Goal: Information Seeking & Learning: Learn about a topic

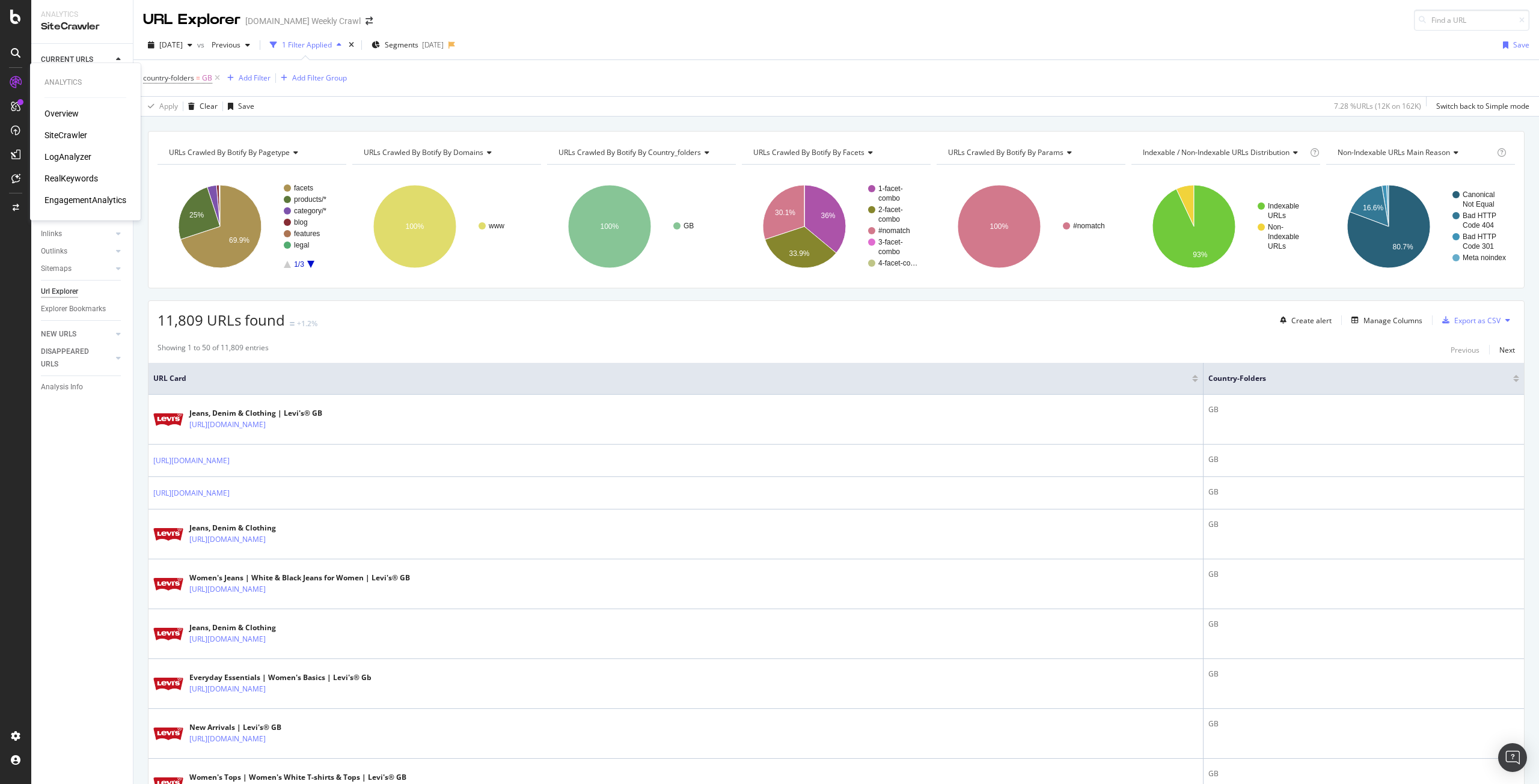
click at [63, 158] on div "LogAnalyzer" at bounding box center [68, 157] width 47 height 12
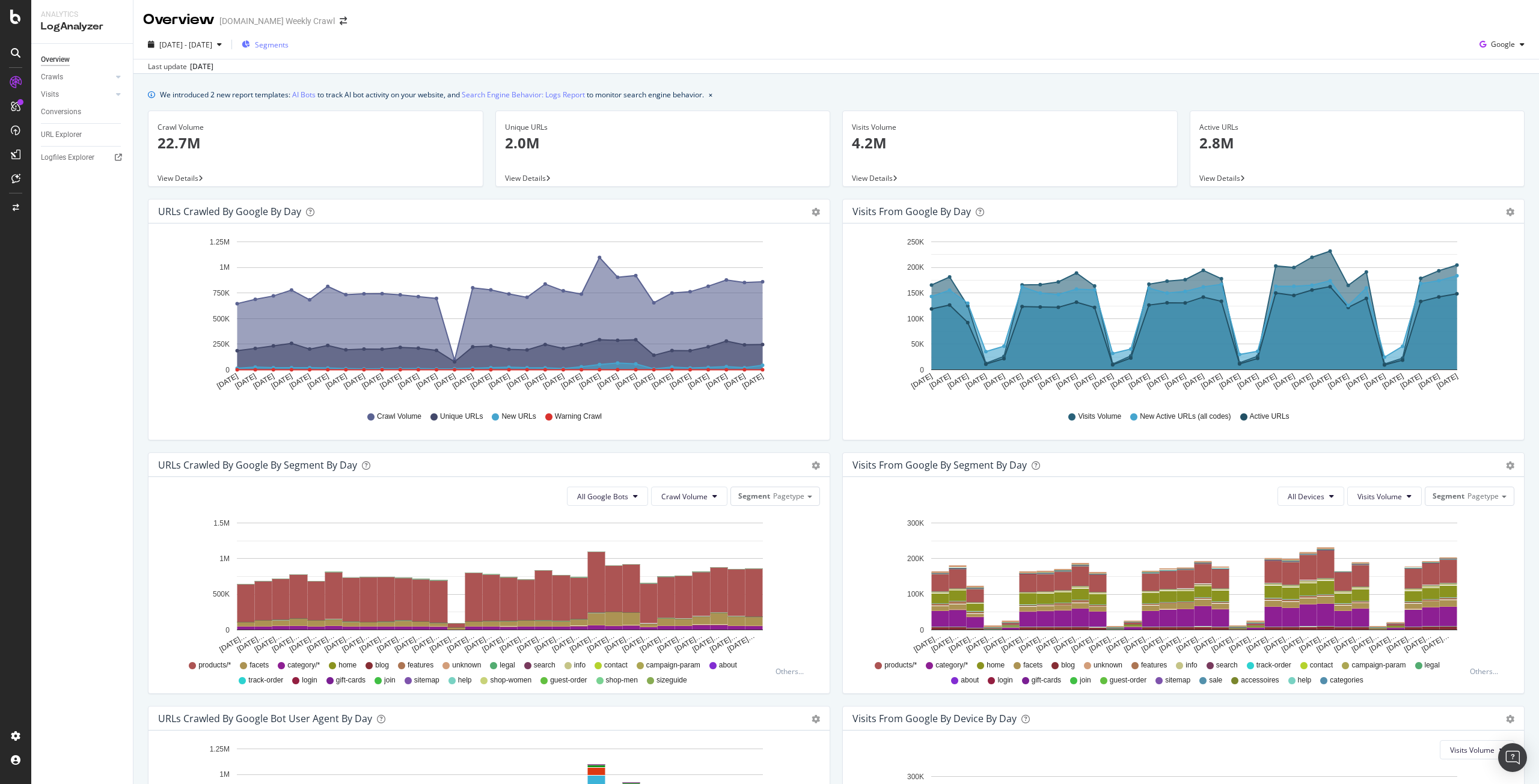
click at [286, 47] on span "Segments" at bounding box center [272, 45] width 33 height 10
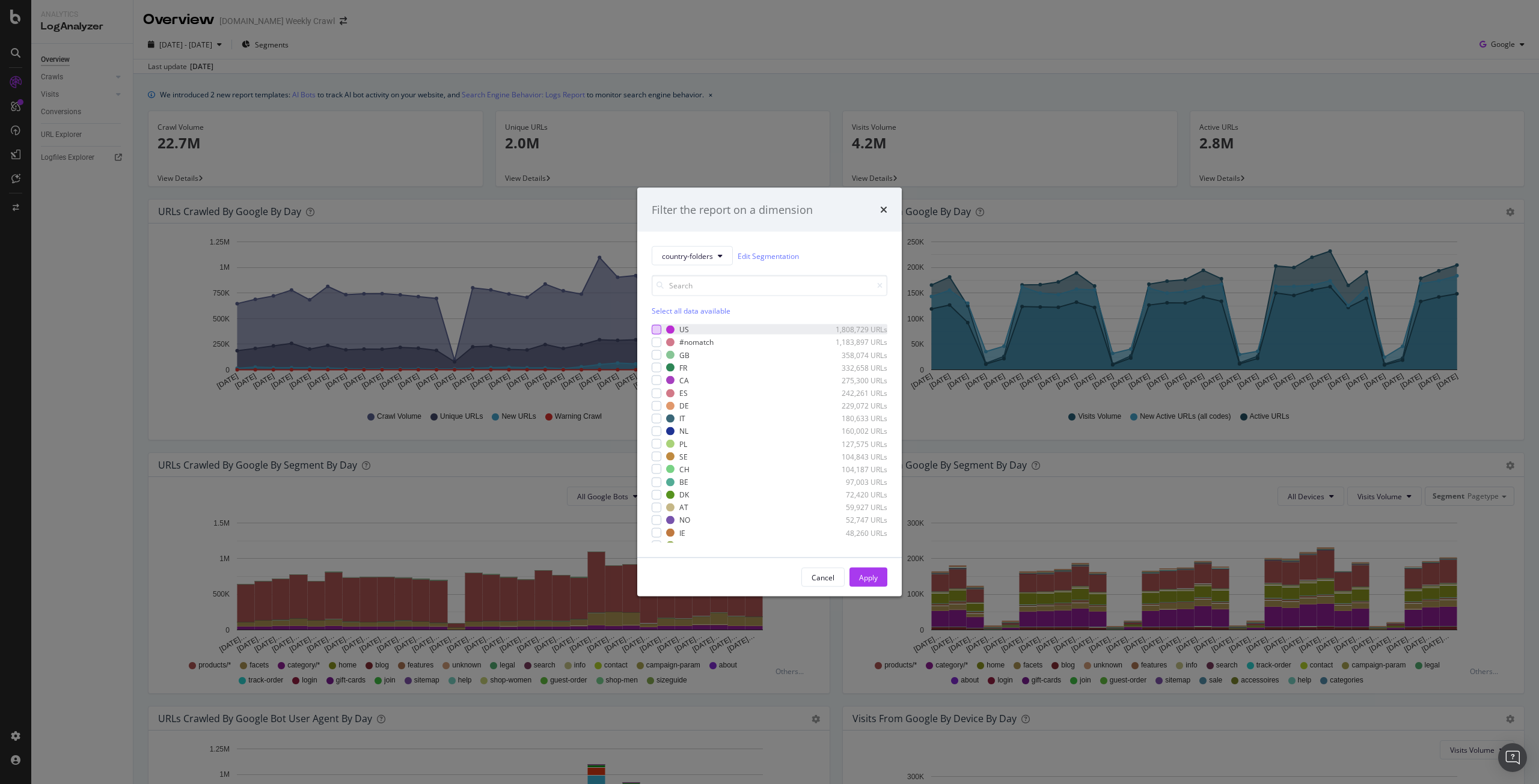
click at [659, 330] on div "modal" at bounding box center [656, 329] width 9 height 9
click at [869, 578] on div "Apply" at bounding box center [869, 577] width 19 height 10
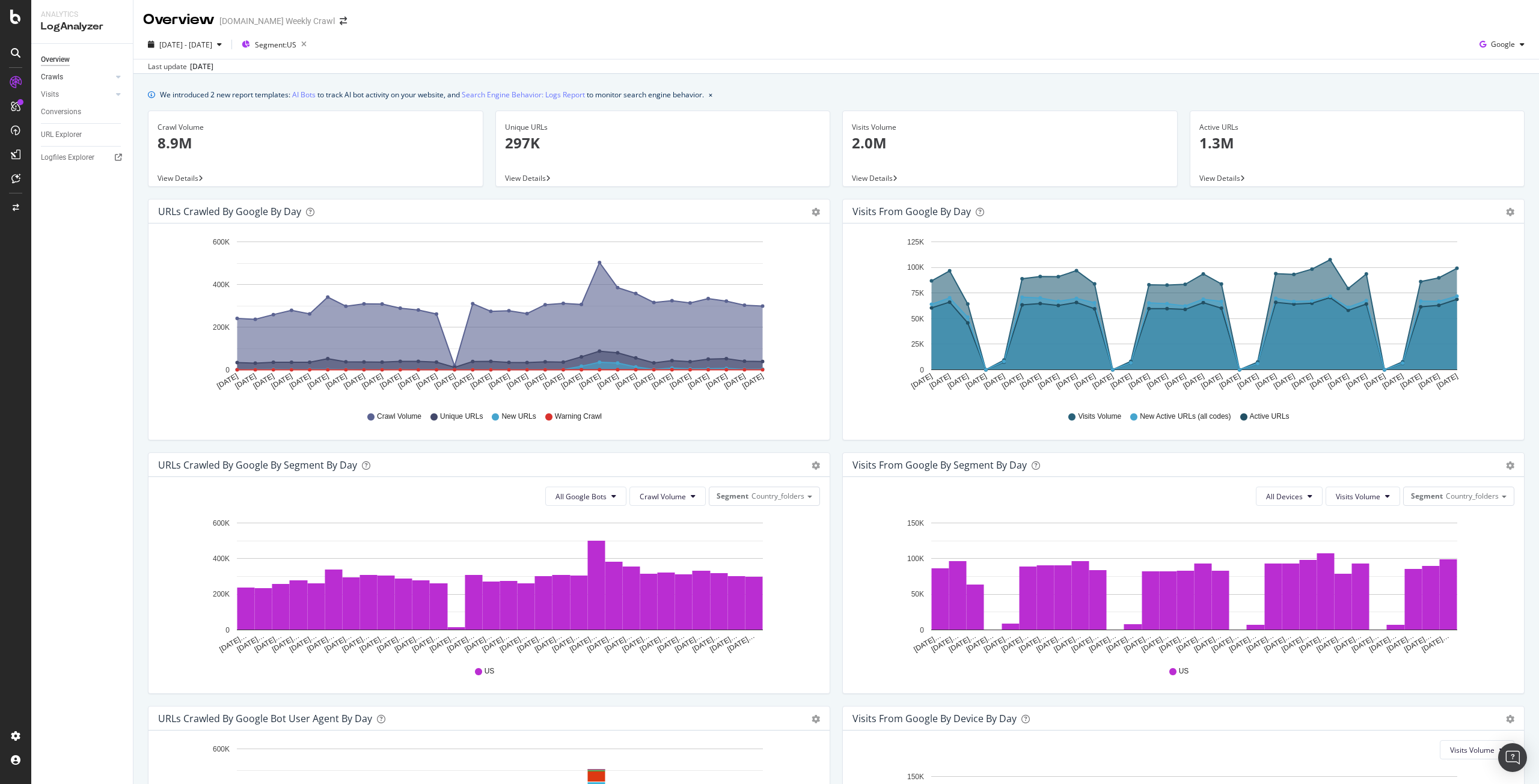
click at [68, 76] on link "Crawls" at bounding box center [76, 77] width 71 height 12
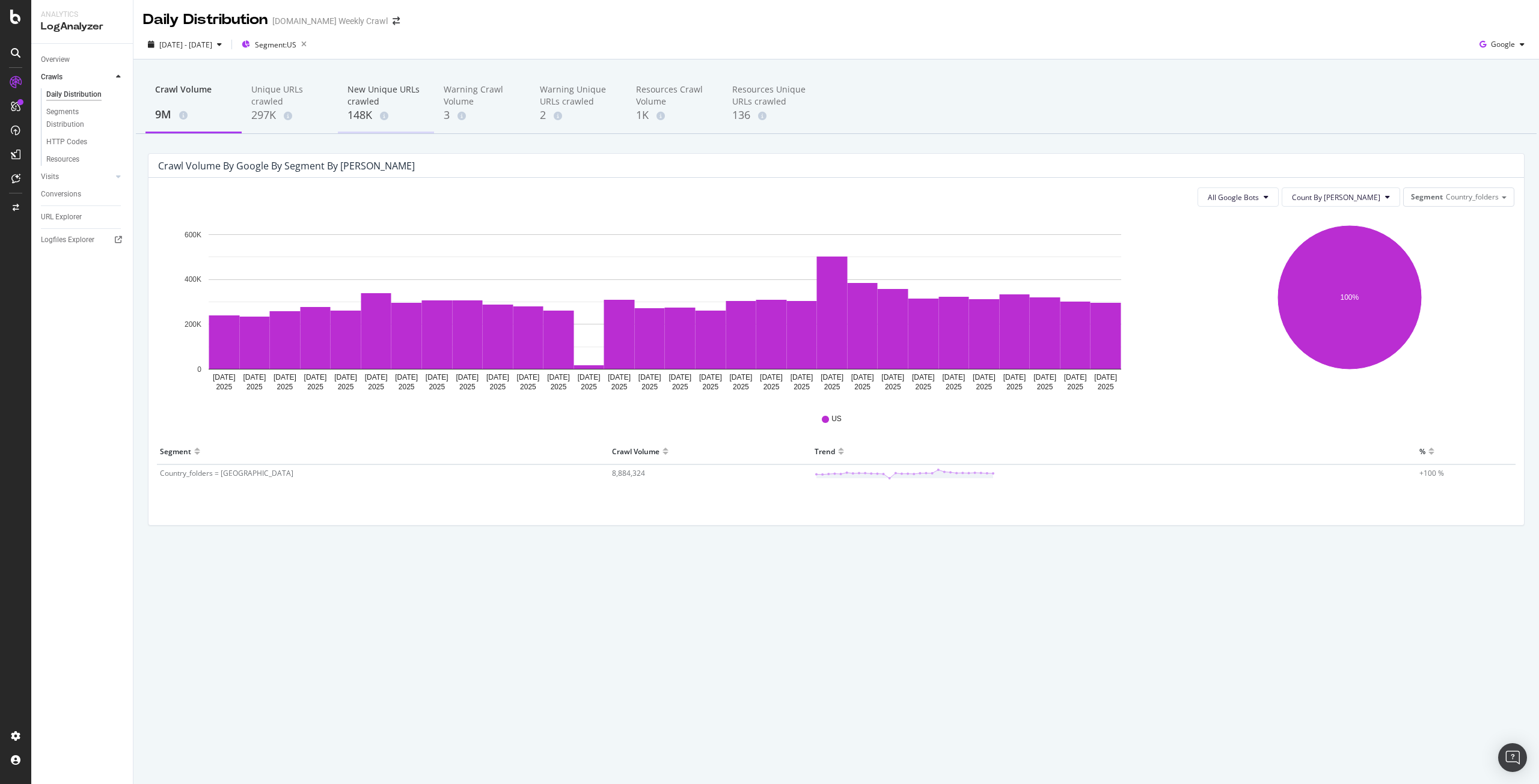
click at [368, 95] on div "New Unique URLs crawled" at bounding box center [386, 95] width 77 height 24
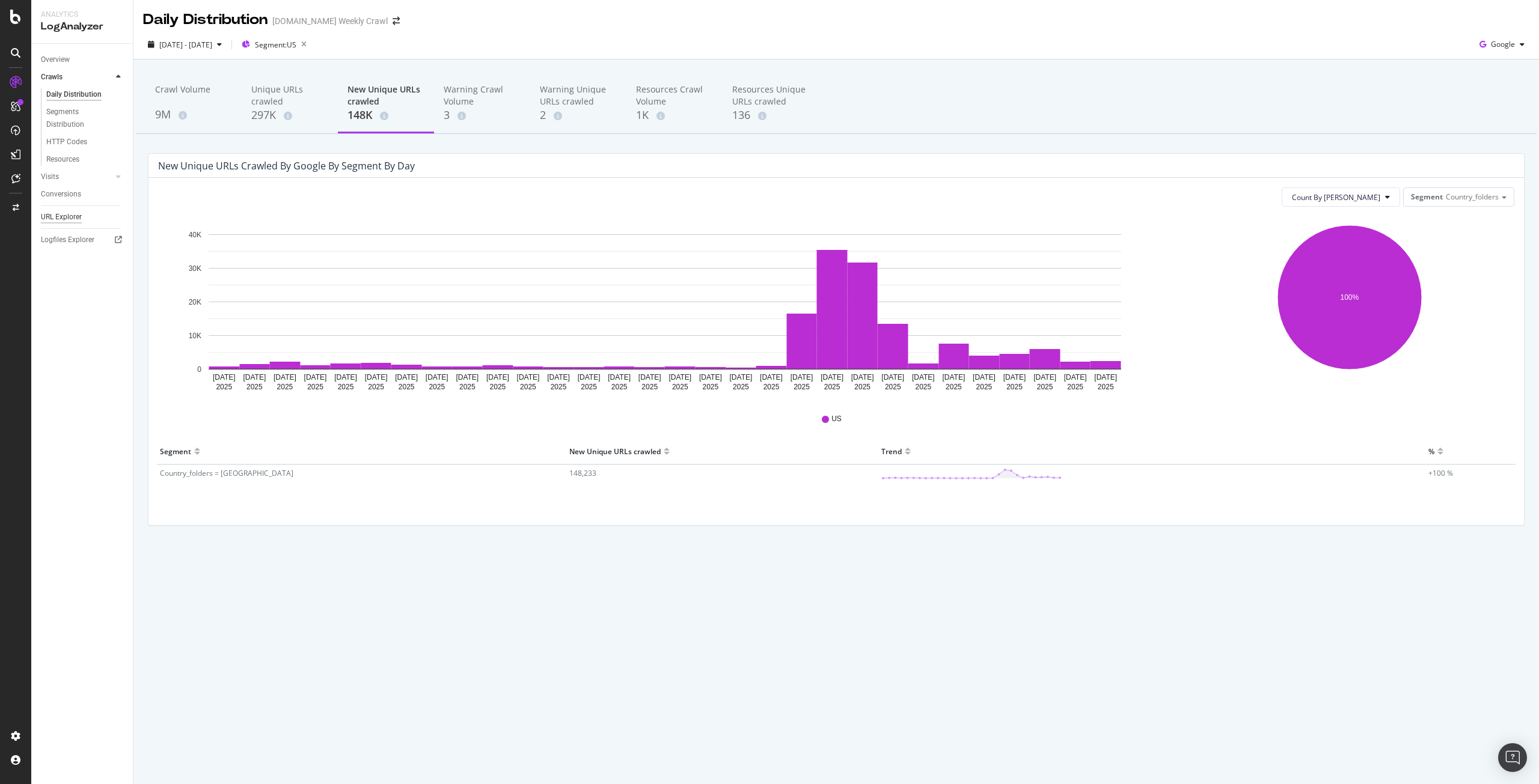
click at [72, 215] on div "URL Explorer" at bounding box center [61, 216] width 41 height 12
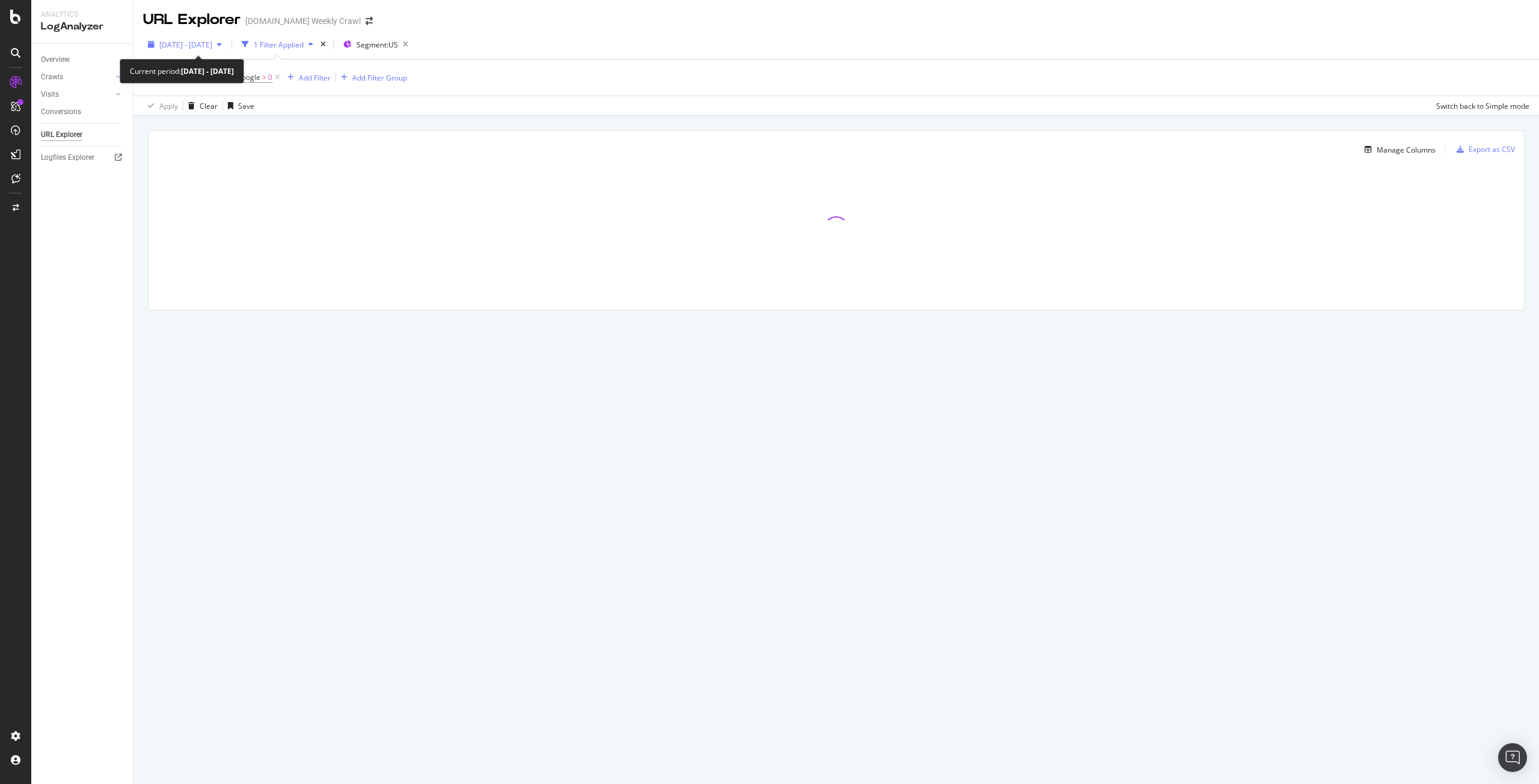
click at [212, 41] on span "[DATE] - [DATE]" at bounding box center [185, 45] width 53 height 10
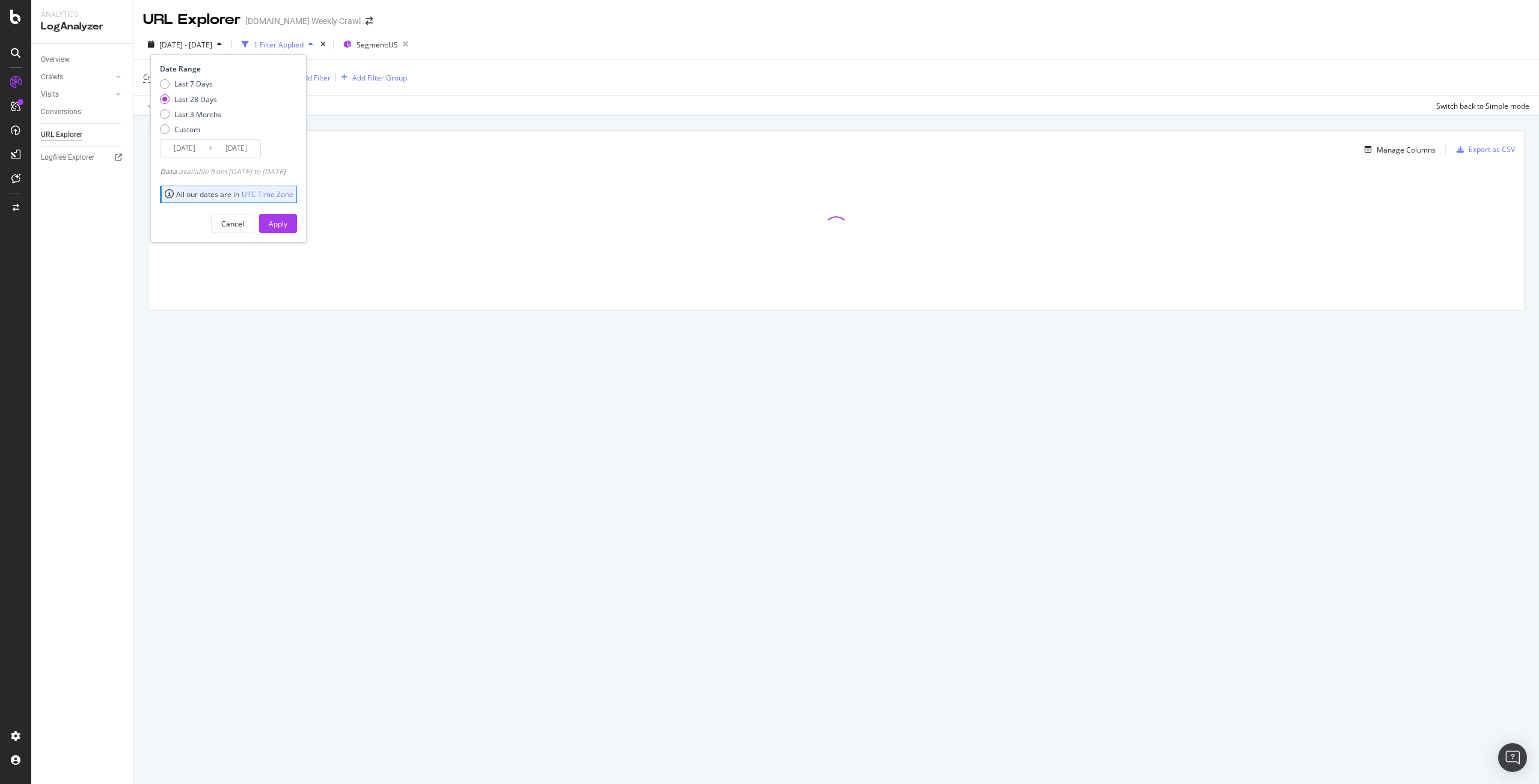
click at [199, 147] on input "[DATE]" at bounding box center [184, 148] width 48 height 17
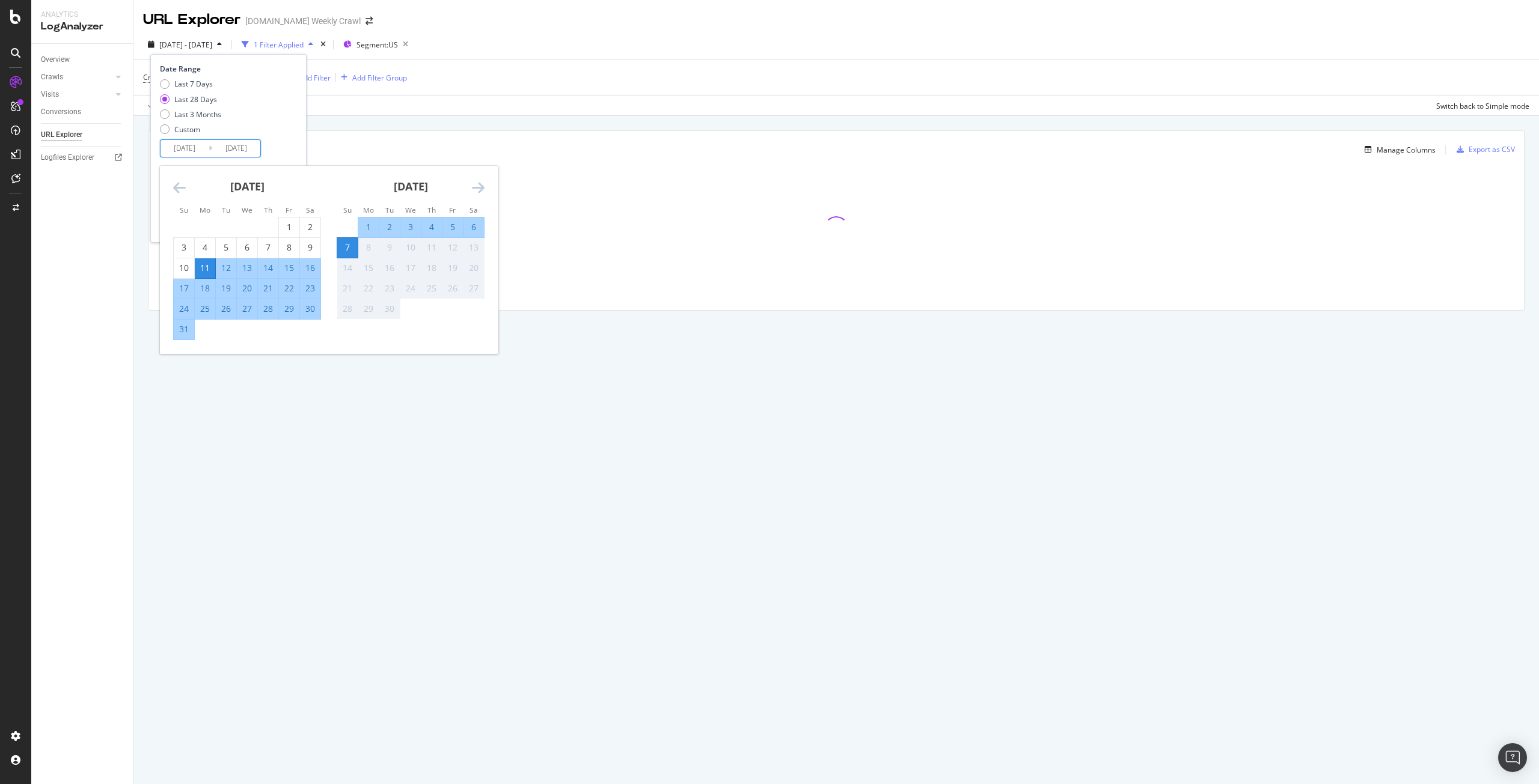
click at [434, 226] on div "4" at bounding box center [431, 227] width 20 height 12
type input "[DATE]"
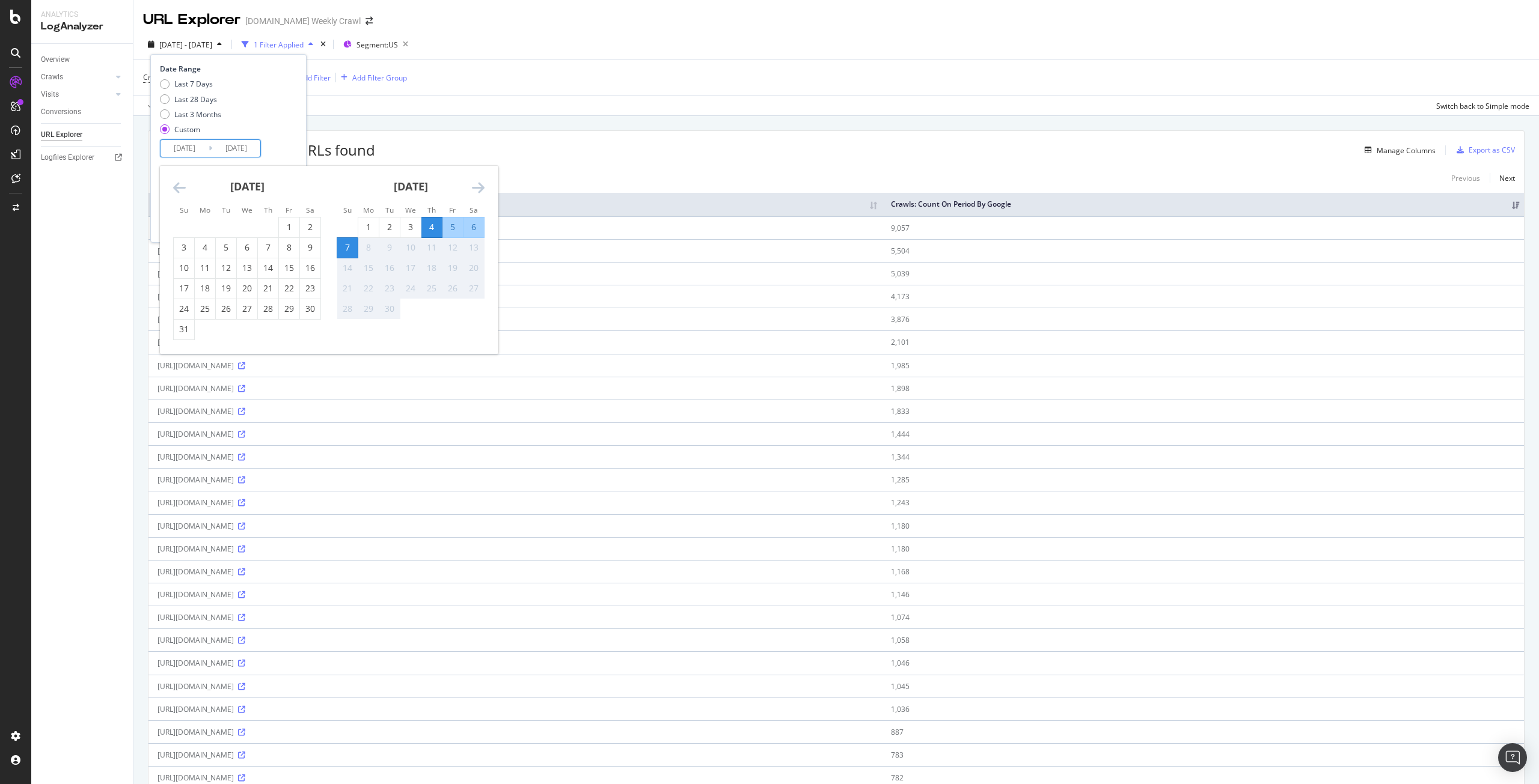
click at [454, 229] on div "5" at bounding box center [452, 227] width 20 height 12
type input "[DATE]"
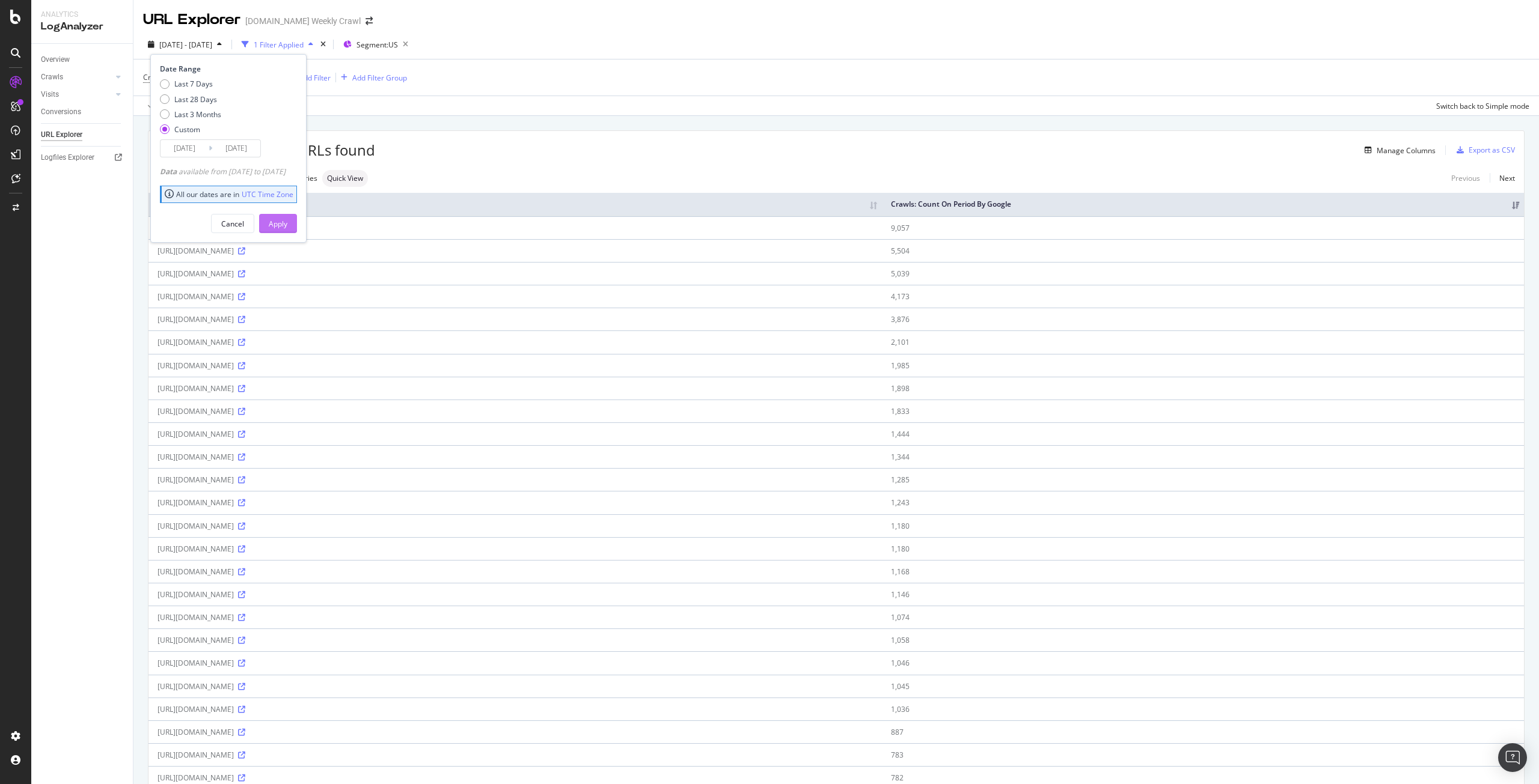
click at [288, 225] on div "Apply" at bounding box center [278, 224] width 19 height 10
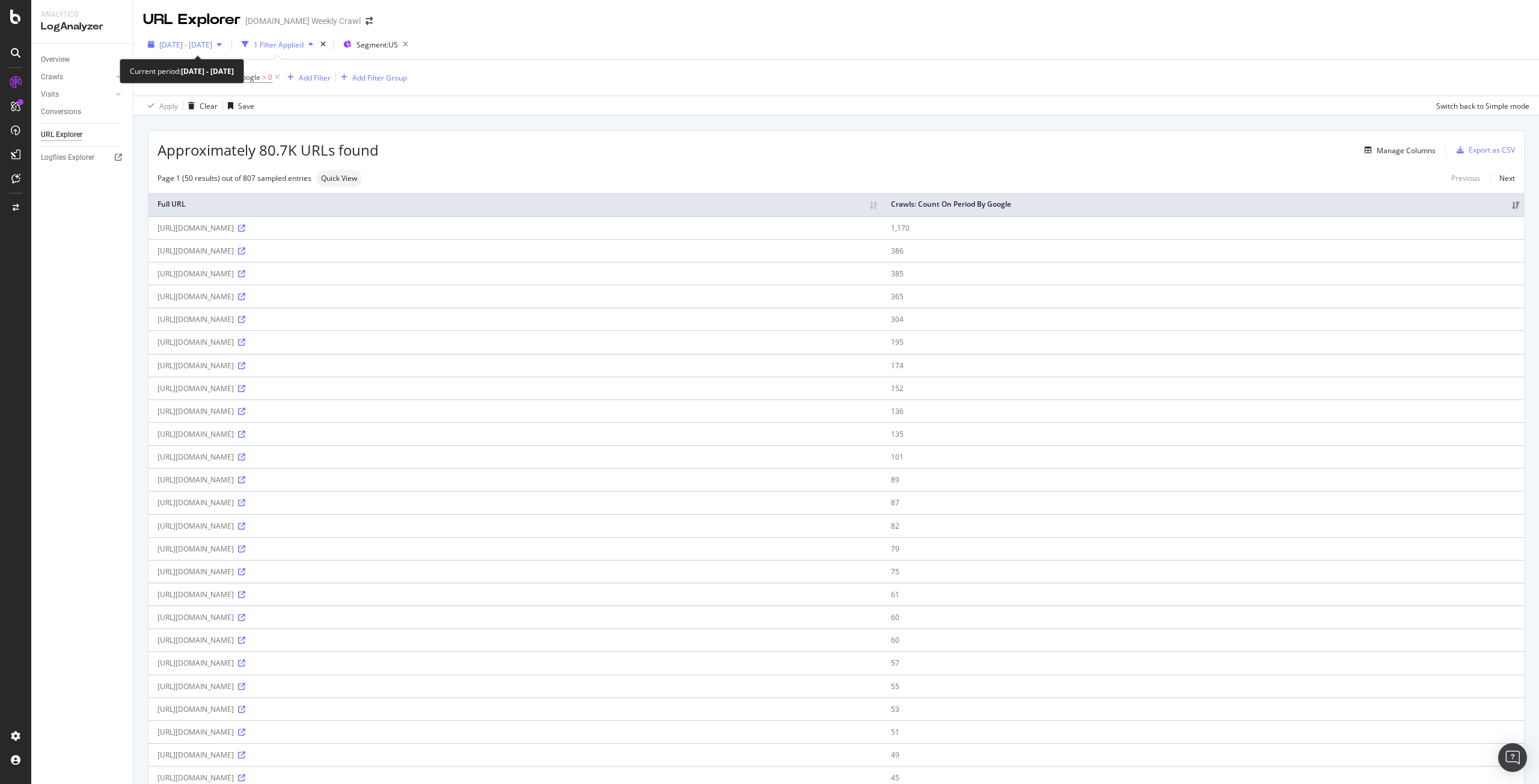
click at [212, 42] on span "[DATE] - [DATE]" at bounding box center [185, 45] width 53 height 10
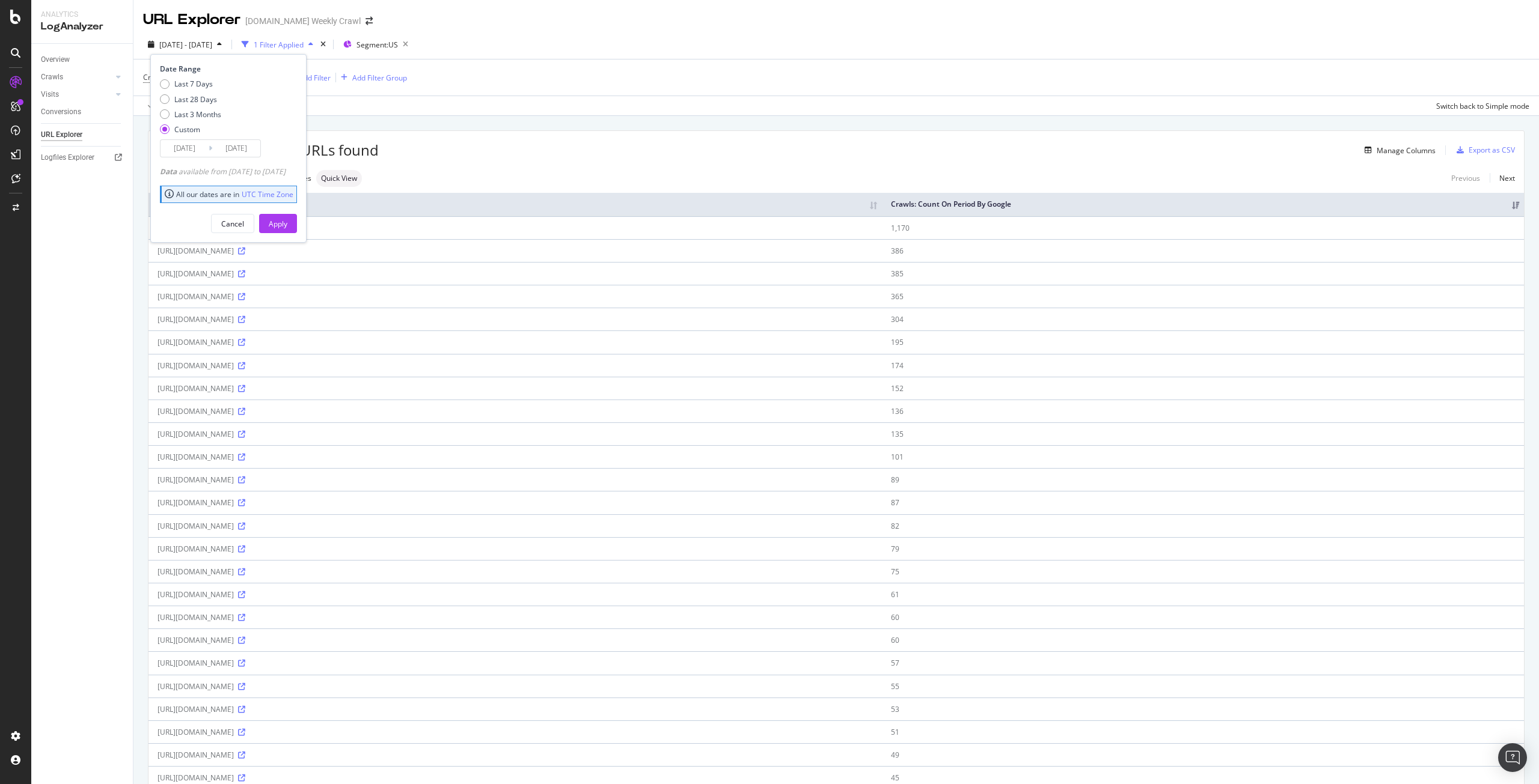
click at [186, 151] on input "[DATE]" at bounding box center [184, 148] width 48 height 17
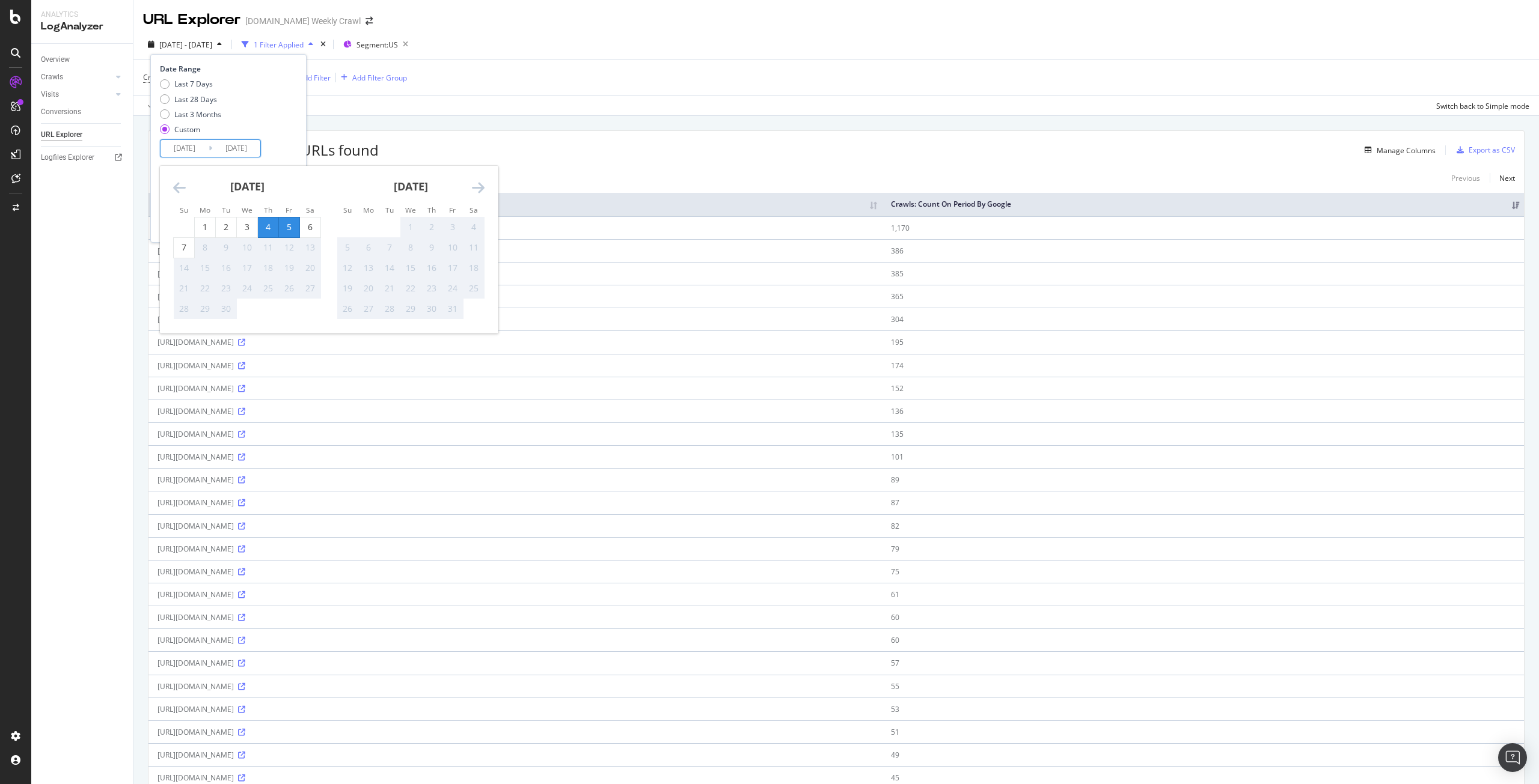
click at [288, 221] on div "5" at bounding box center [289, 227] width 20 height 20
type input "[DATE]"
click at [291, 142] on div "Date Range Last 7 Days Last 28 Days Last 3 Months Custom [DATE] Navigate forwar…" at bounding box center [227, 110] width 134 height 94
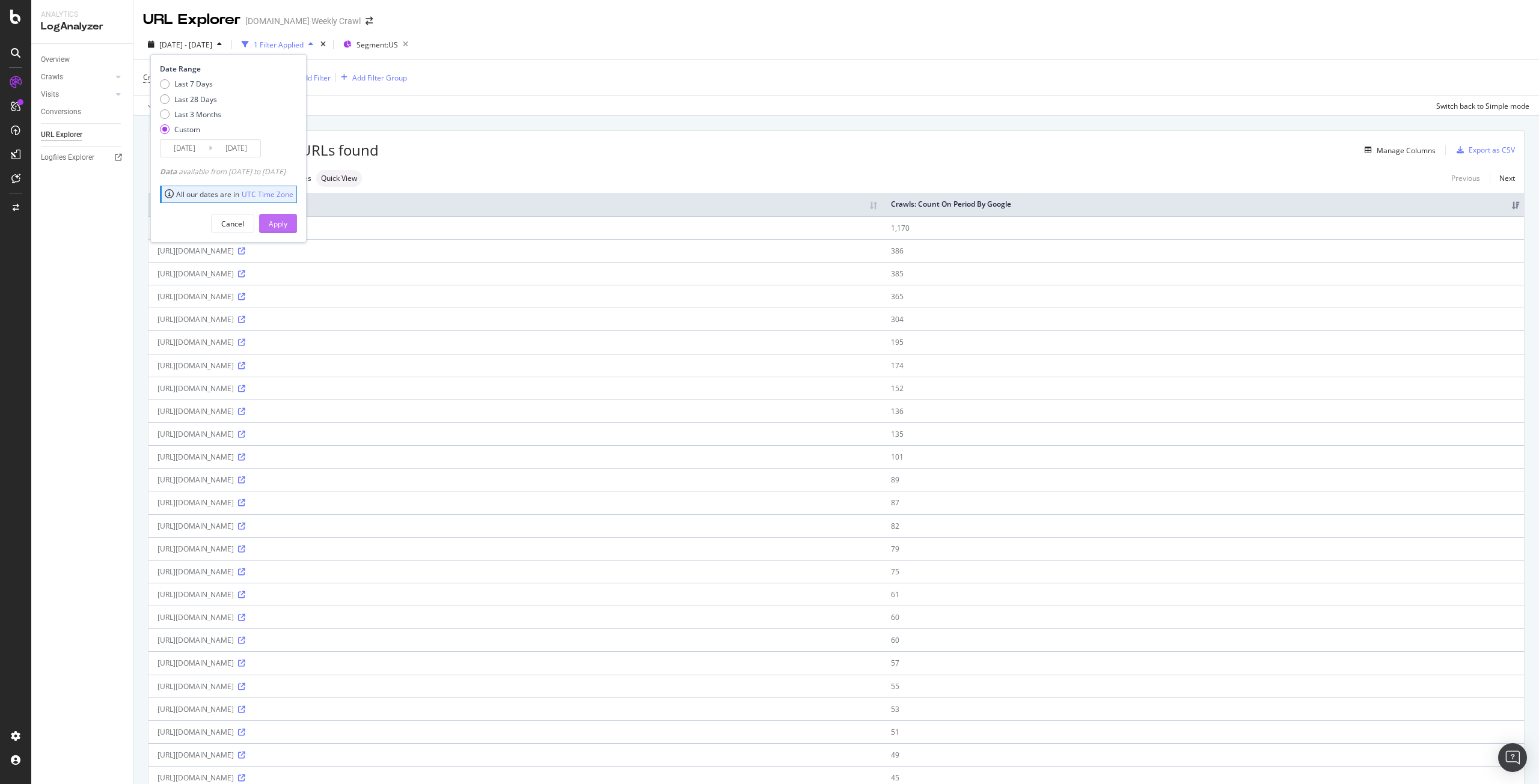
click at [297, 229] on button "Apply" at bounding box center [278, 224] width 38 height 19
click at [302, 79] on div "Add Filter" at bounding box center [314, 78] width 32 height 10
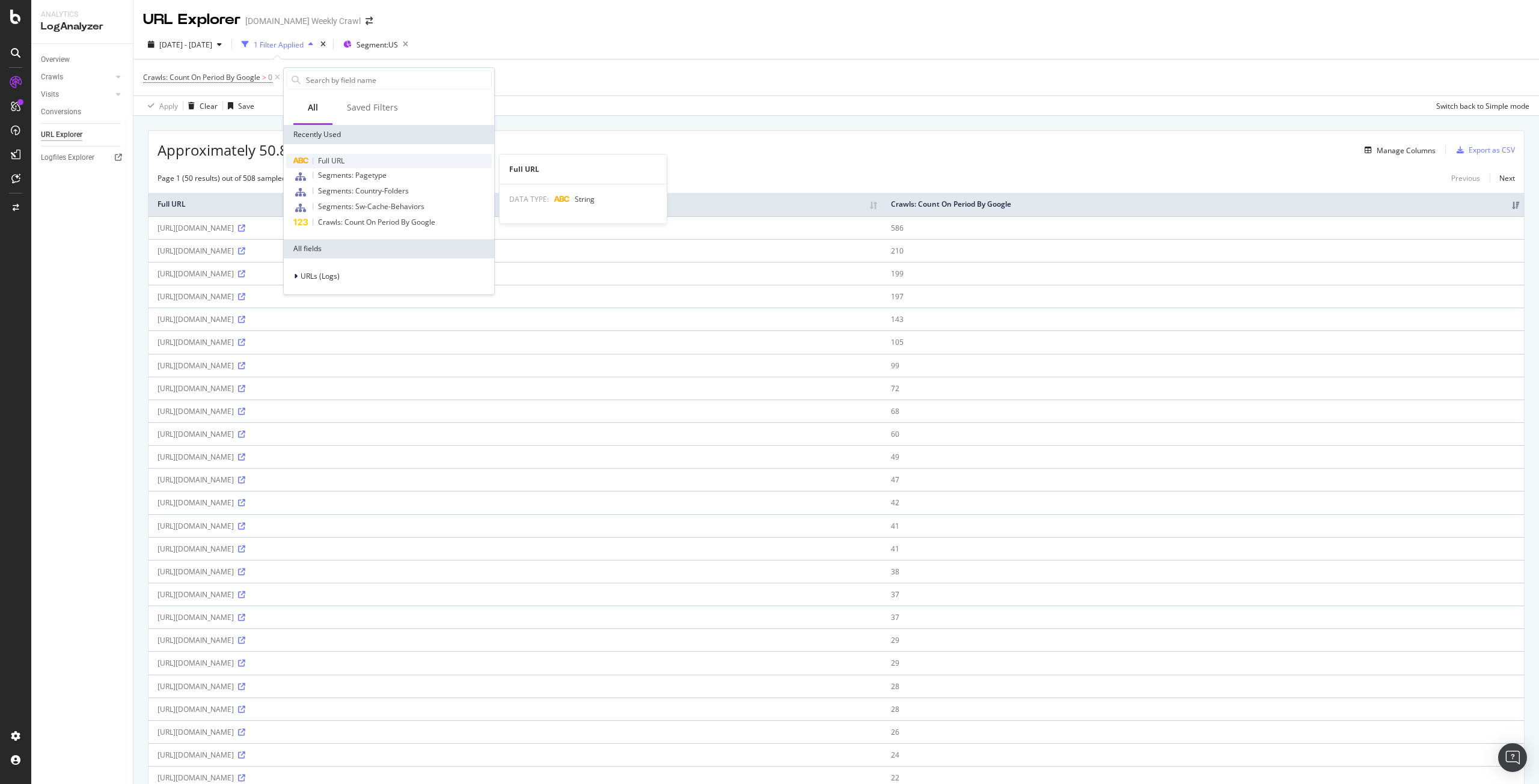
click at [349, 163] on div "Full URL" at bounding box center [389, 161] width 206 height 15
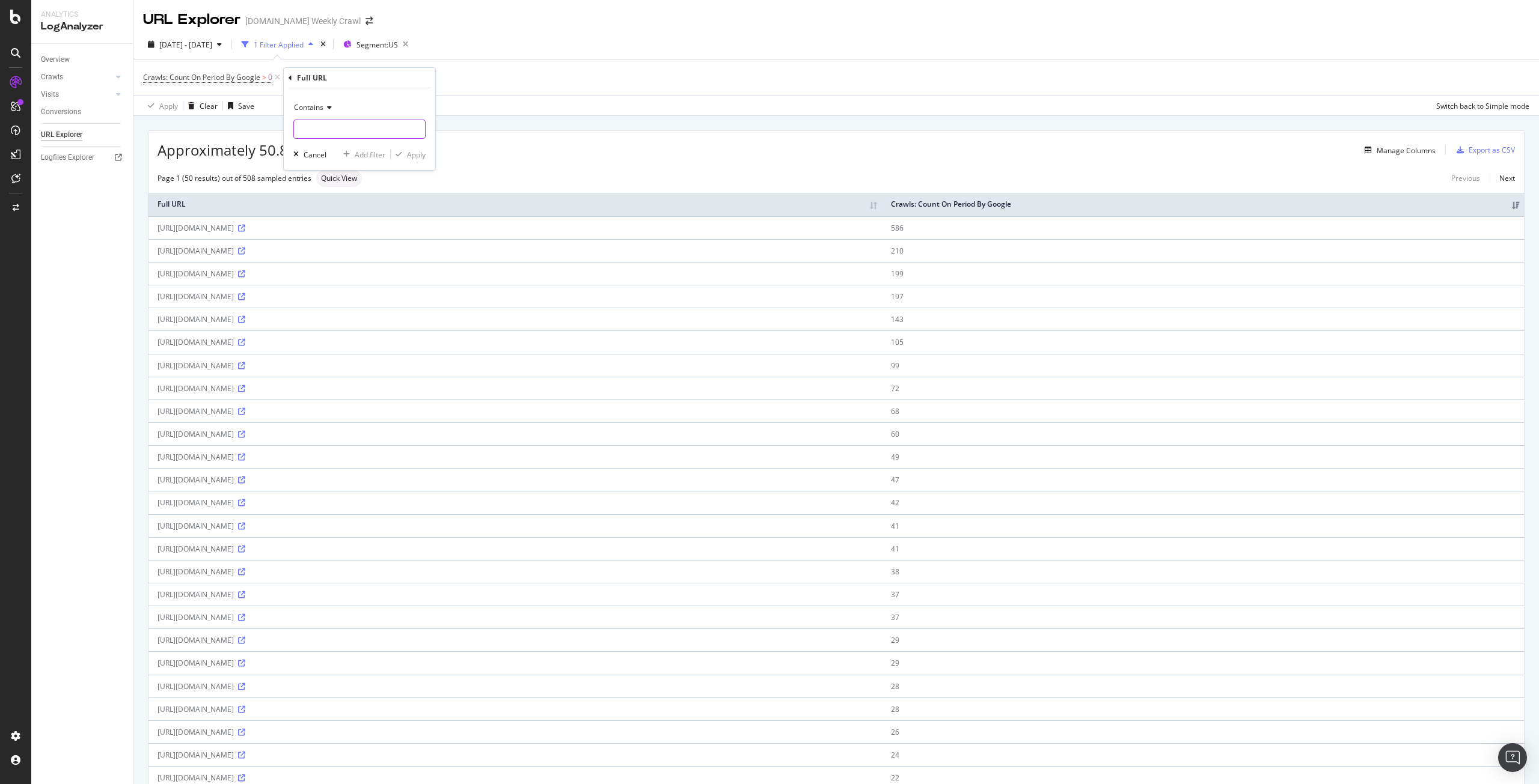
click at [341, 134] on input "text" at bounding box center [360, 129] width 131 height 19
type input "&"
click at [413, 153] on div "Apply" at bounding box center [416, 155] width 19 height 10
click at [350, 79] on span "^.*&.*$" at bounding box center [349, 77] width 26 height 17
click at [319, 128] on input "&" at bounding box center [370, 127] width 113 height 19
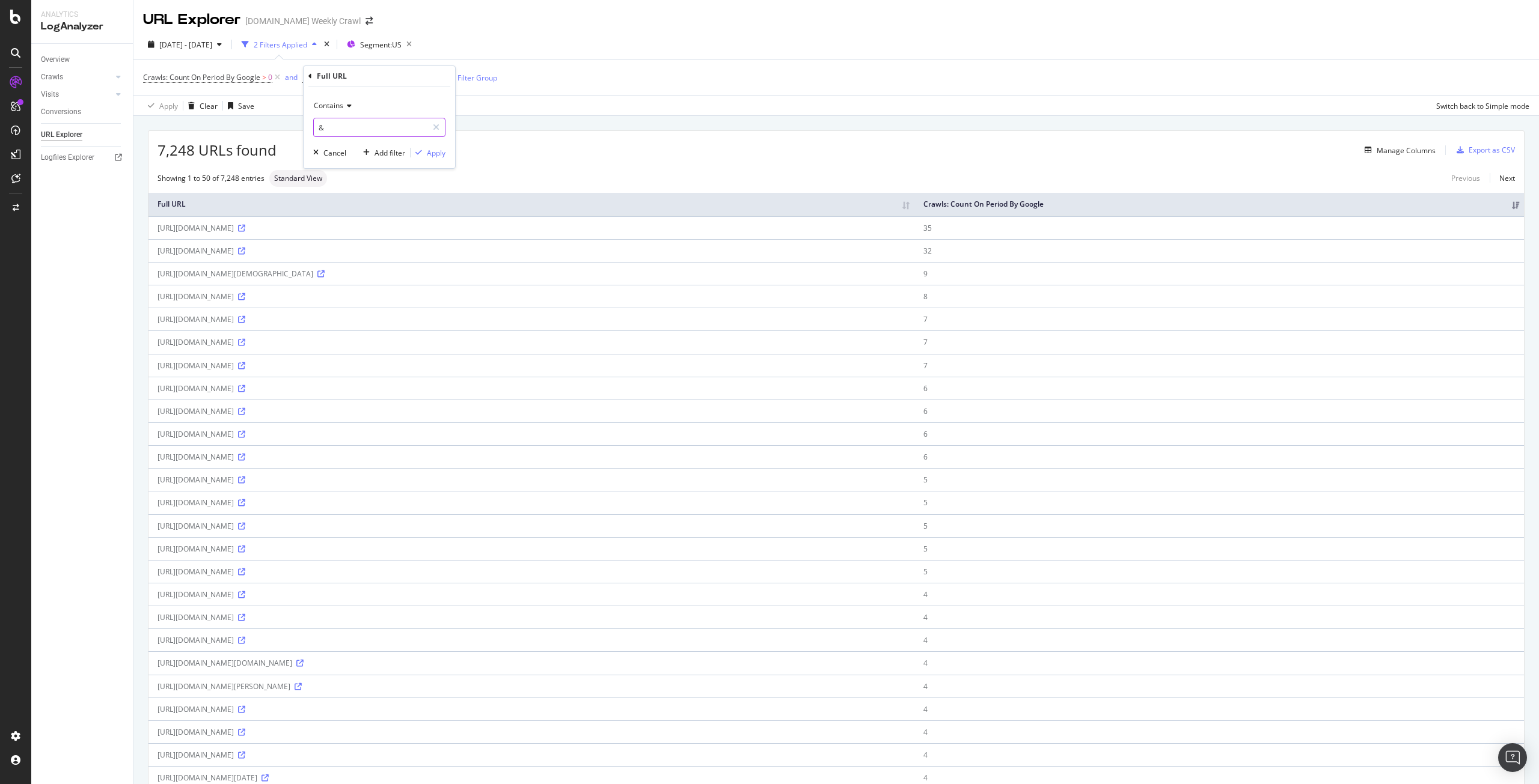
click at [319, 128] on input "&" at bounding box center [370, 127] width 113 height 19
click at [338, 128] on input "big&" at bounding box center [370, 127] width 113 height 19
type input "big%20&"
click at [434, 158] on div "Apply" at bounding box center [436, 153] width 19 height 10
click at [1484, 148] on div "Export as CSV" at bounding box center [1492, 150] width 46 height 10
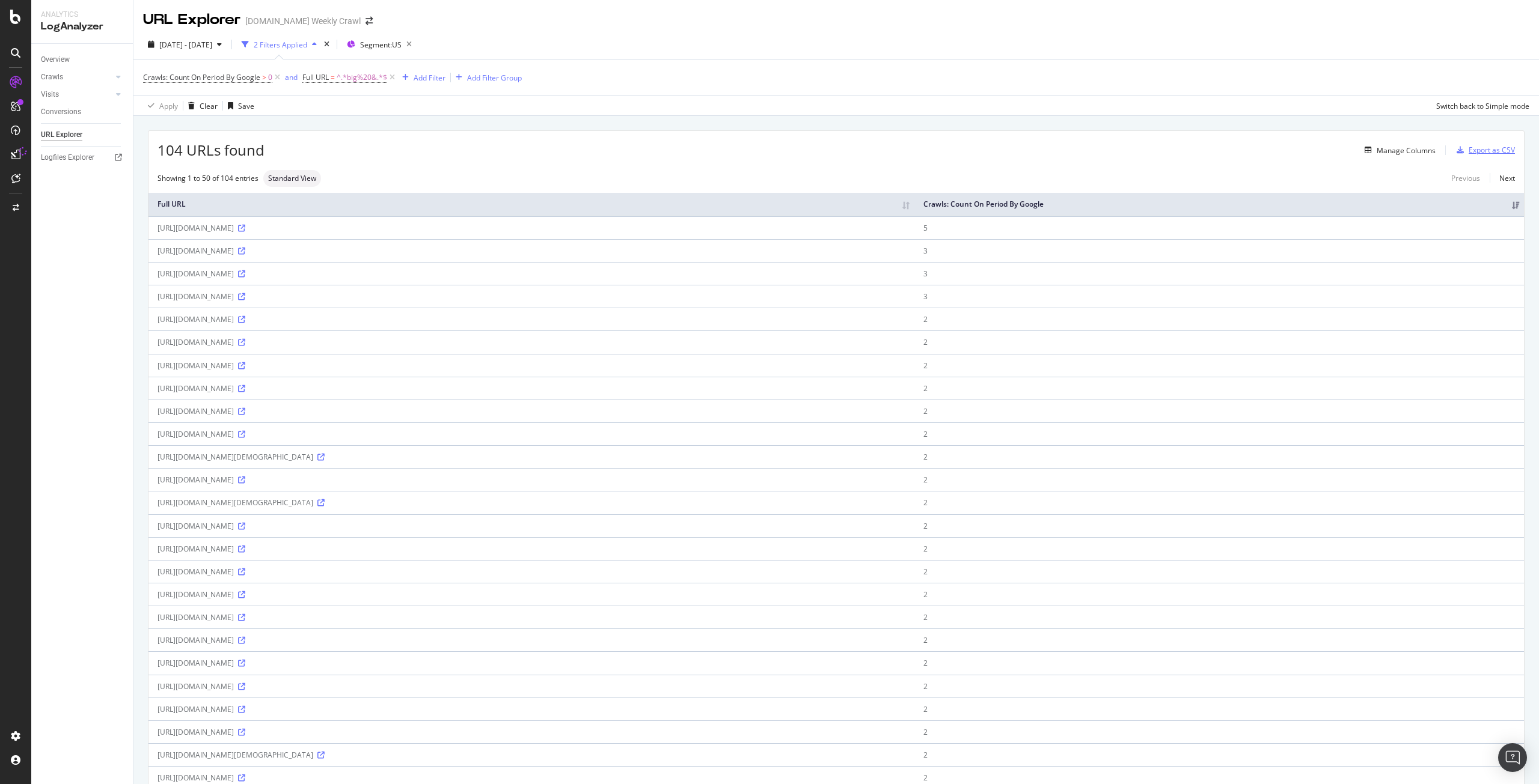
click at [1484, 148] on div "Export as CSV" at bounding box center [1492, 150] width 46 height 10
click at [365, 78] on span "^.*big%20&.*$" at bounding box center [362, 77] width 51 height 17
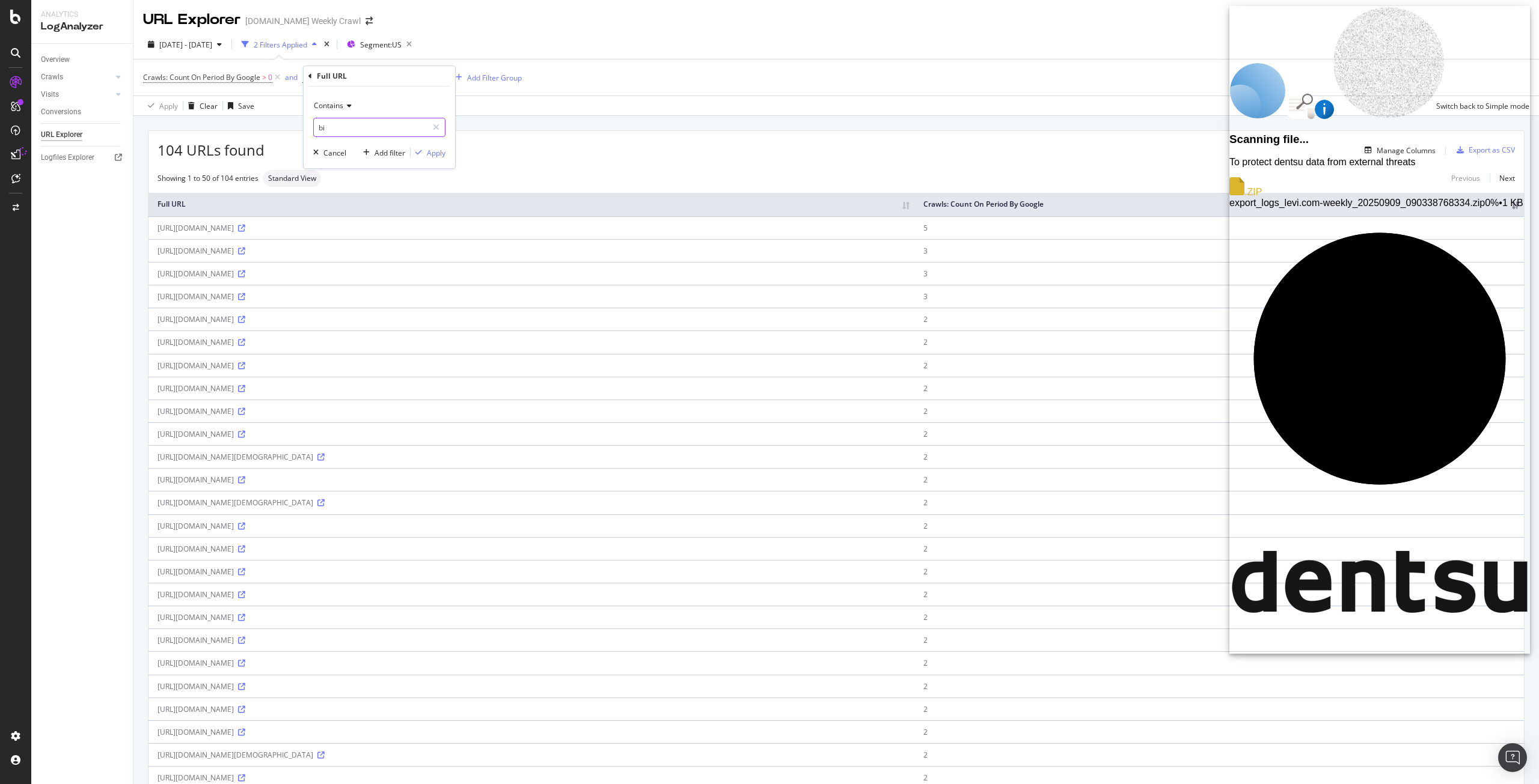
type input "b"
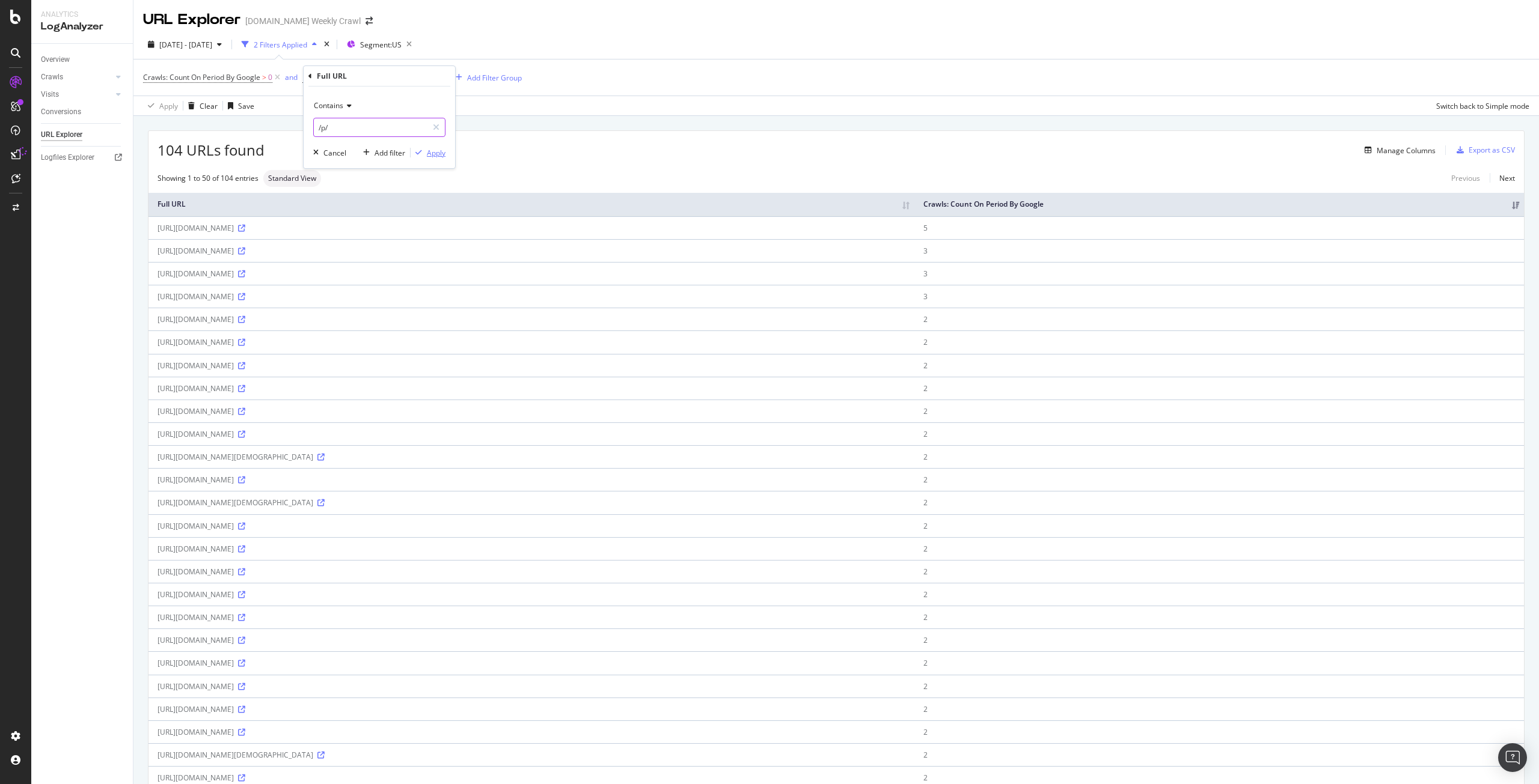
type input "/p/"
click at [431, 157] on div "Apply" at bounding box center [436, 153] width 19 height 10
click at [350, 78] on span "^.*/p/.*$" at bounding box center [351, 77] width 30 height 17
click at [325, 127] on input "/p/" at bounding box center [370, 127] width 113 height 19
click at [325, 126] on input "/p/" at bounding box center [370, 127] width 113 height 19
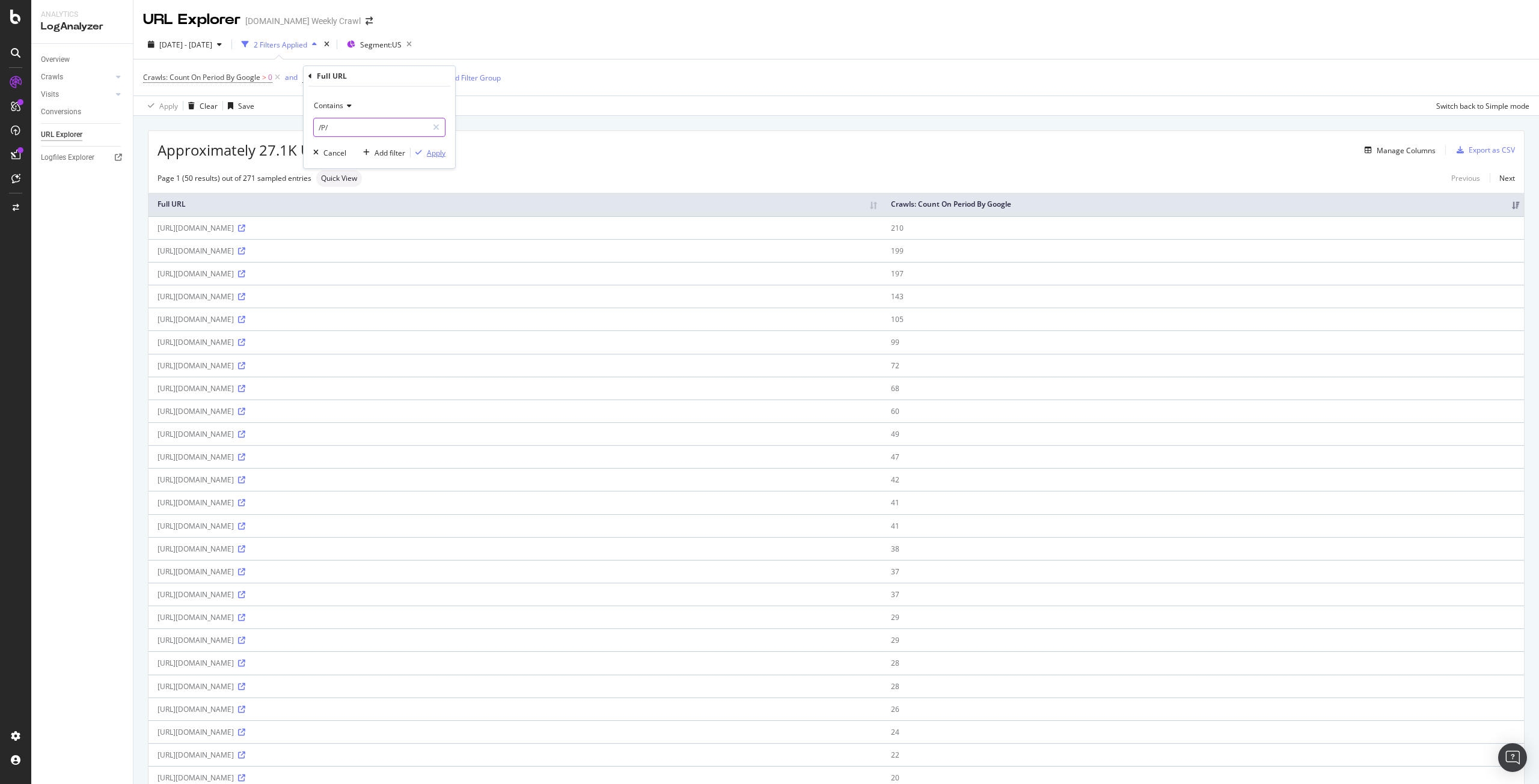
type input "/P/"
click at [437, 153] on div "Apply" at bounding box center [436, 153] width 19 height 10
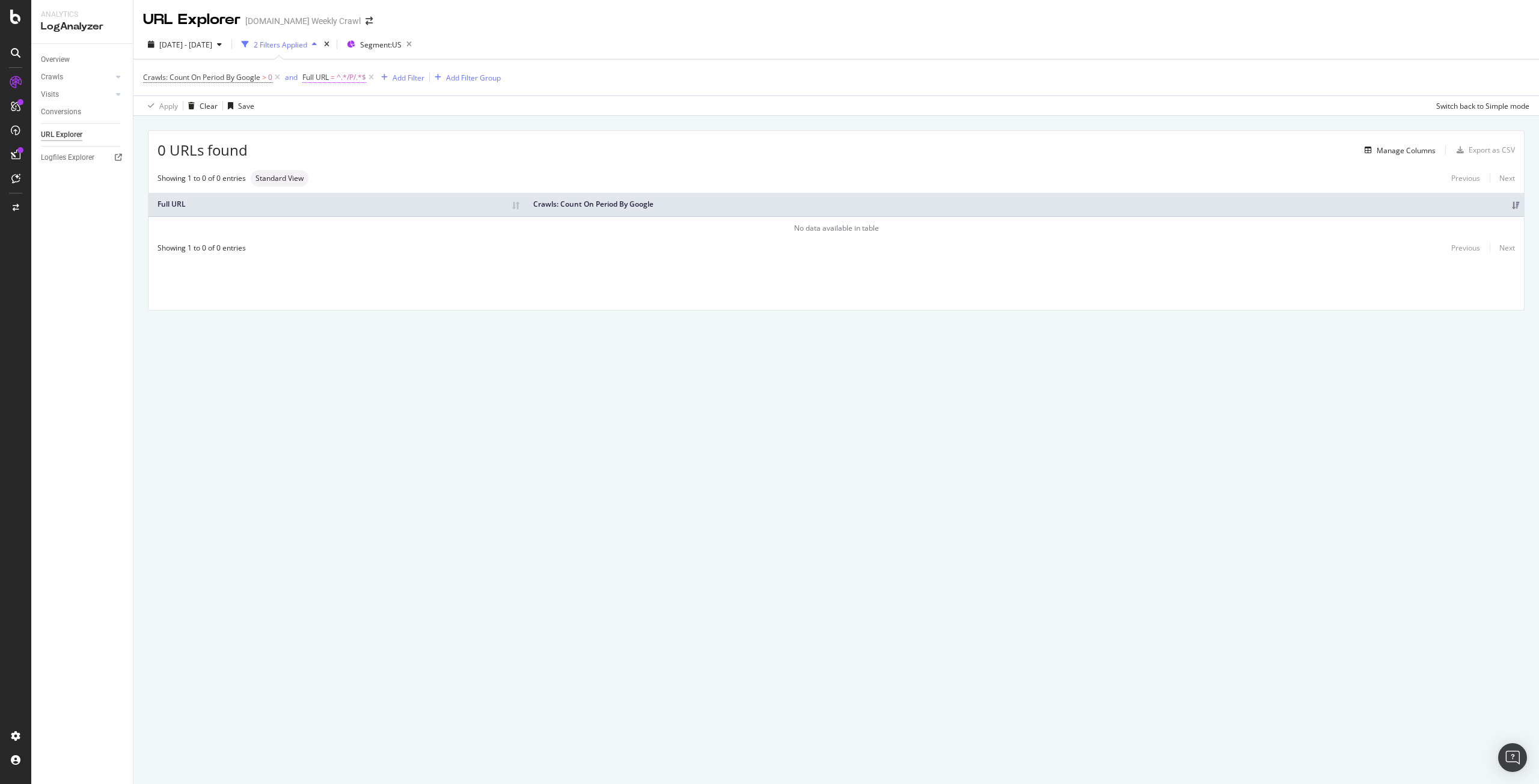
click at [344, 76] on span "^.*/P/.*$" at bounding box center [351, 77] width 30 height 17
click at [354, 127] on input "/P/" at bounding box center [370, 127] width 113 height 19
click at [325, 130] on input "/P/" at bounding box center [370, 127] width 113 height 19
drag, startPoint x: 333, startPoint y: 130, endPoint x: 312, endPoint y: 131, distance: 21.0
click at [312, 131] on div "Contains /P/ Cancel Add filter Apply" at bounding box center [379, 127] width 152 height 82
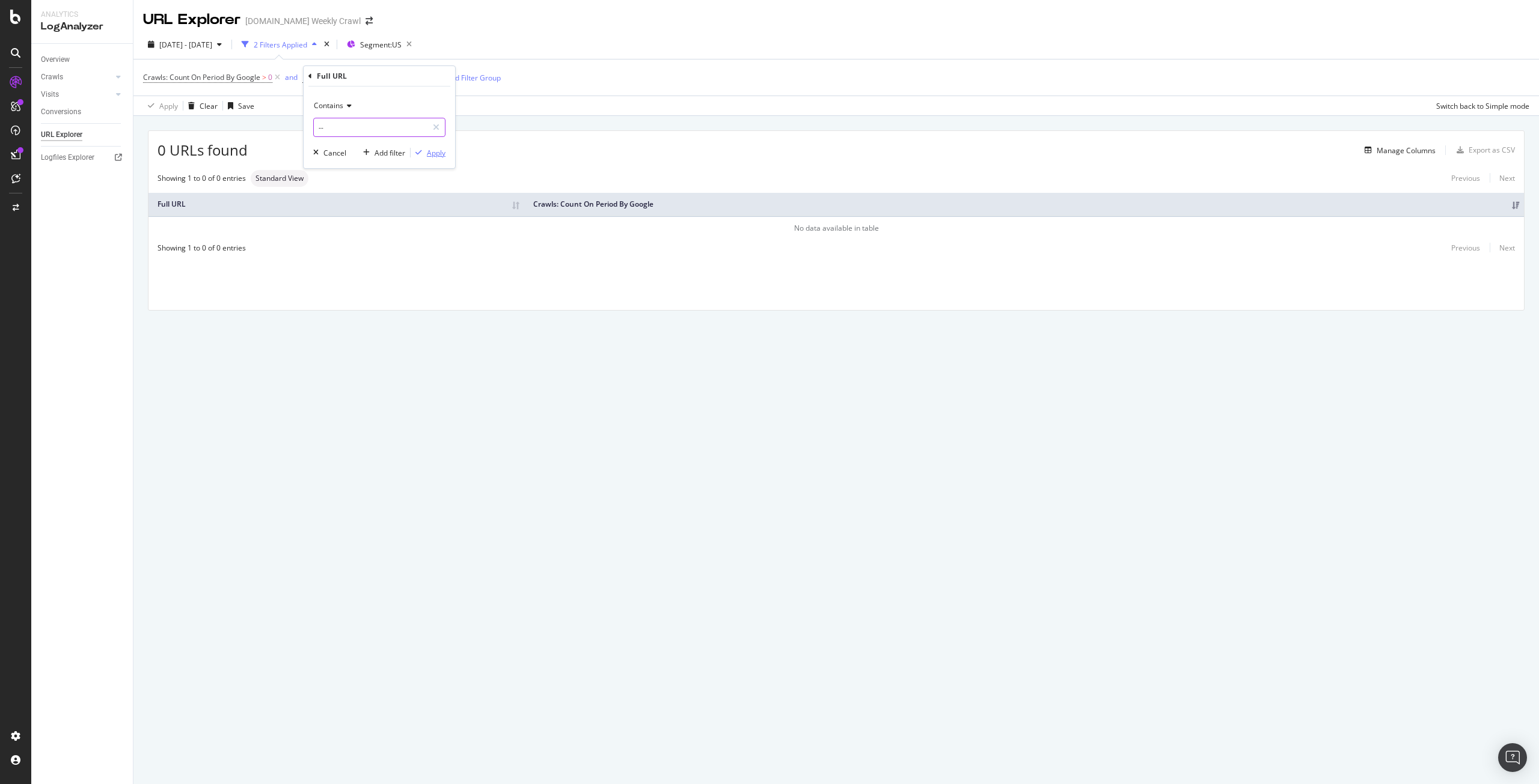
type input "--"
click at [436, 155] on div "Apply" at bounding box center [436, 153] width 19 height 10
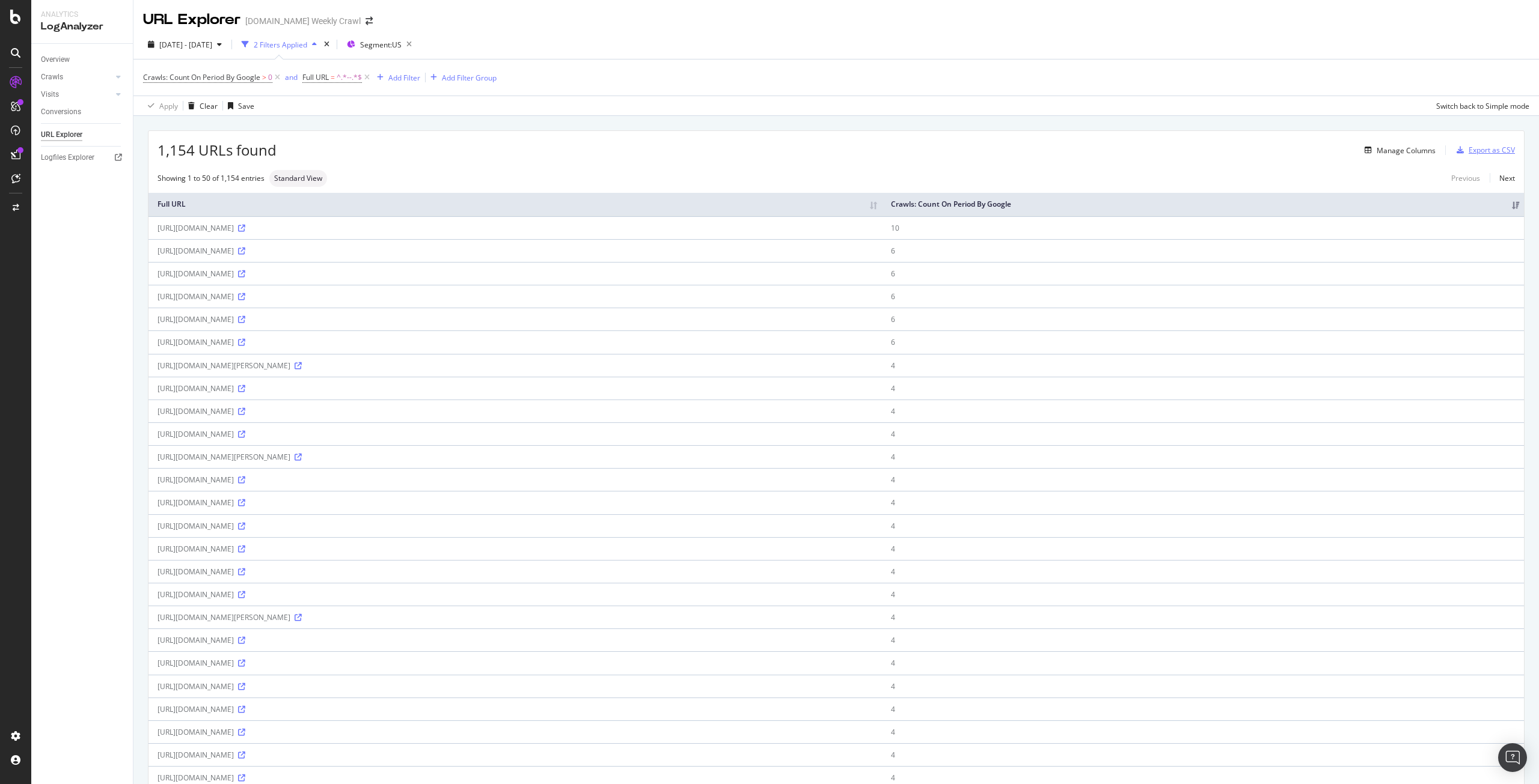
click at [1484, 146] on div "Export as CSV" at bounding box center [1492, 150] width 46 height 10
click at [1458, 152] on div "button" at bounding box center [1460, 150] width 17 height 7
